Goal: Navigation & Orientation: Find specific page/section

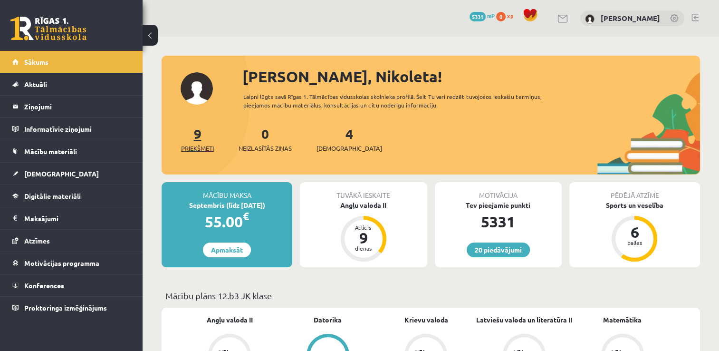
click at [196, 145] on span "Priekšmeti" at bounding box center [197, 149] width 33 height 10
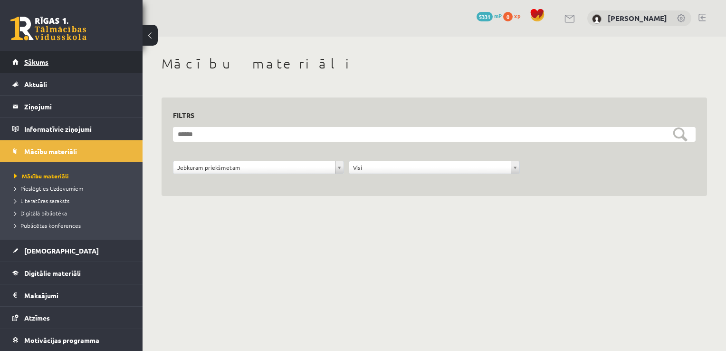
click at [63, 59] on link "Sākums" at bounding box center [71, 62] width 118 height 22
